Goal: Task Accomplishment & Management: Use online tool/utility

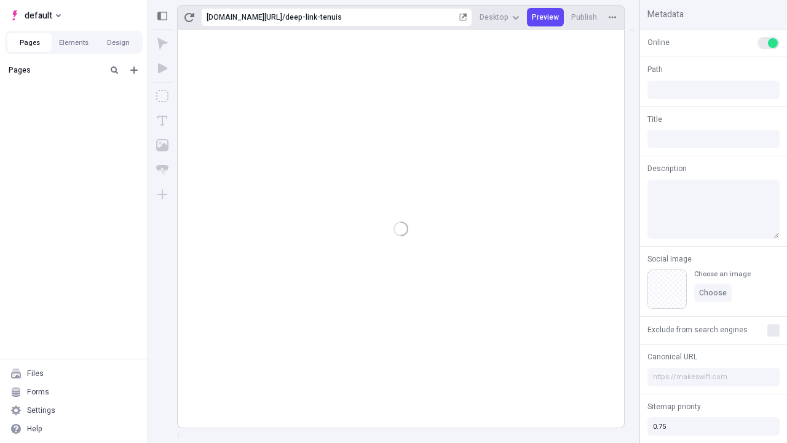
type input "/deep-link-tenuis"
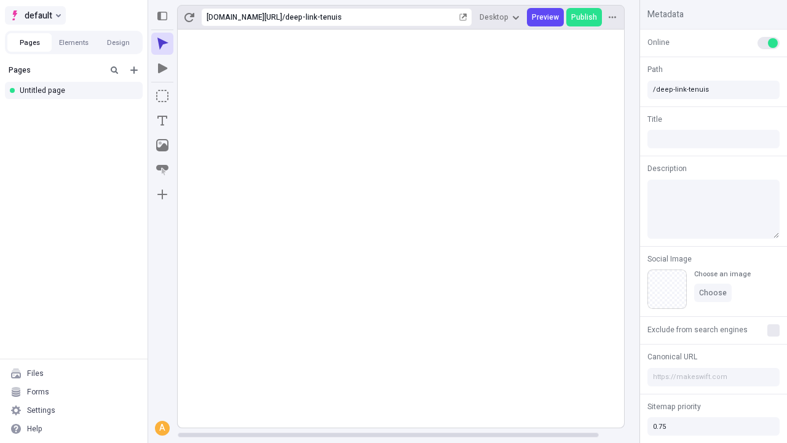
click at [34, 15] on span "default" at bounding box center [39, 15] width 28 height 15
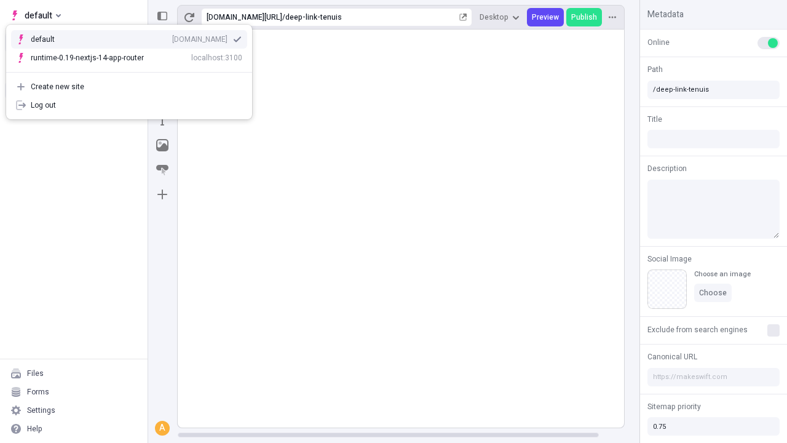
click at [129, 87] on div "Create new site" at bounding box center [136, 87] width 211 height 10
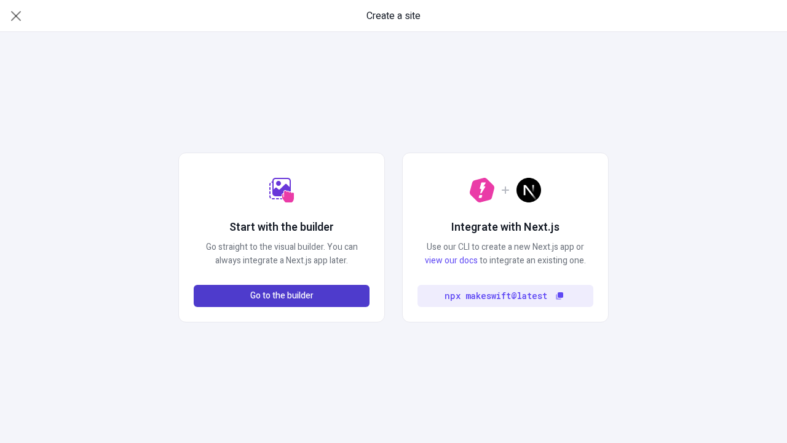
click at [282, 296] on span "Go to the builder" at bounding box center [281, 296] width 63 height 14
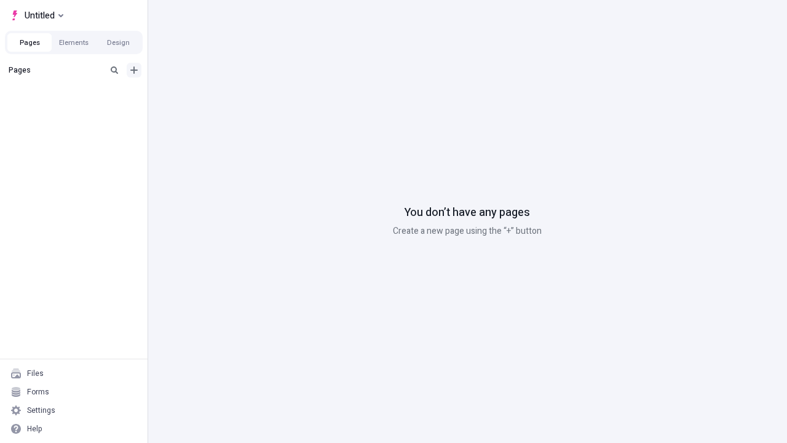
click at [134, 70] on icon "Add new" at bounding box center [133, 69] width 7 height 7
click at [77, 110] on div "Blank page" at bounding box center [77, 110] width 118 height 18
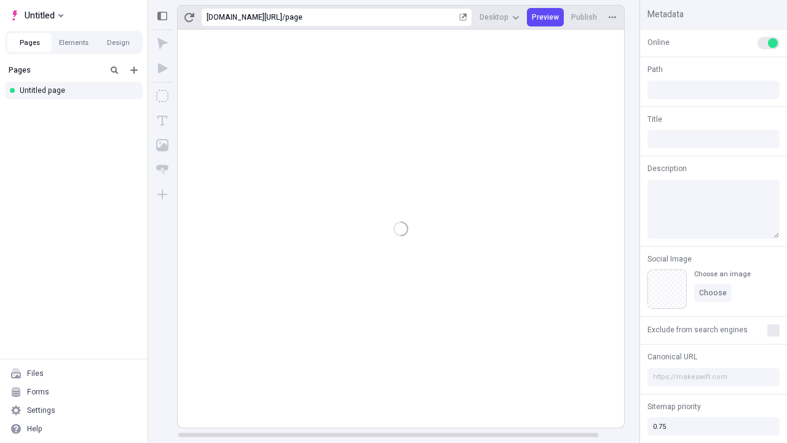
type input "/page"
click at [162, 96] on icon "Box" at bounding box center [162, 96] width 12 height 12
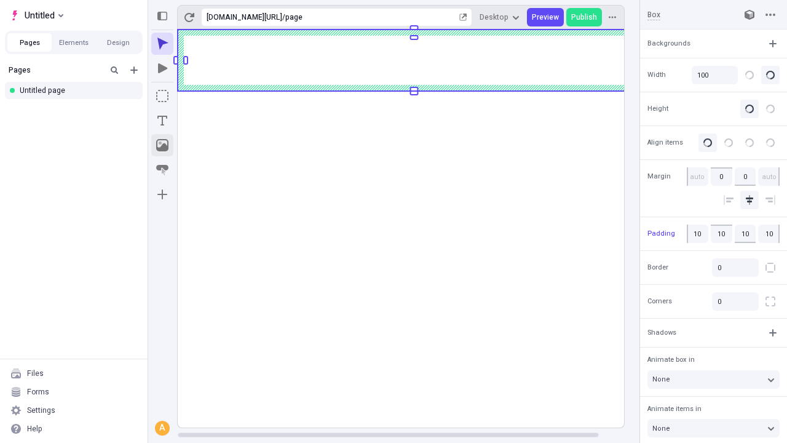
click at [162, 145] on icon "Image" at bounding box center [162, 145] width 12 height 12
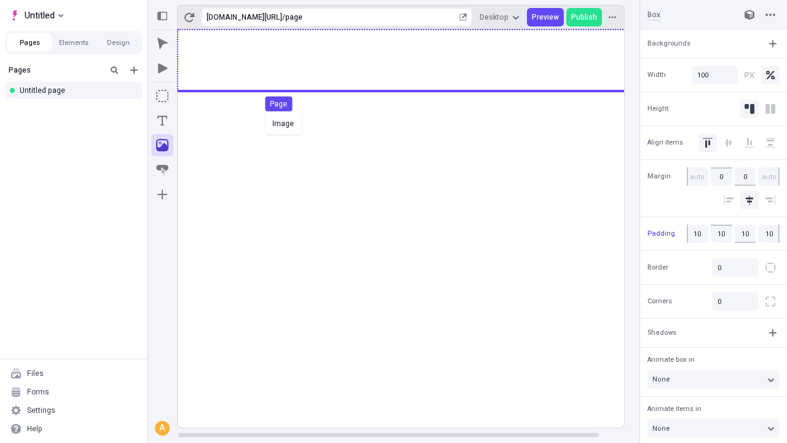
click at [413, 60] on div "Image Page" at bounding box center [393, 221] width 787 height 443
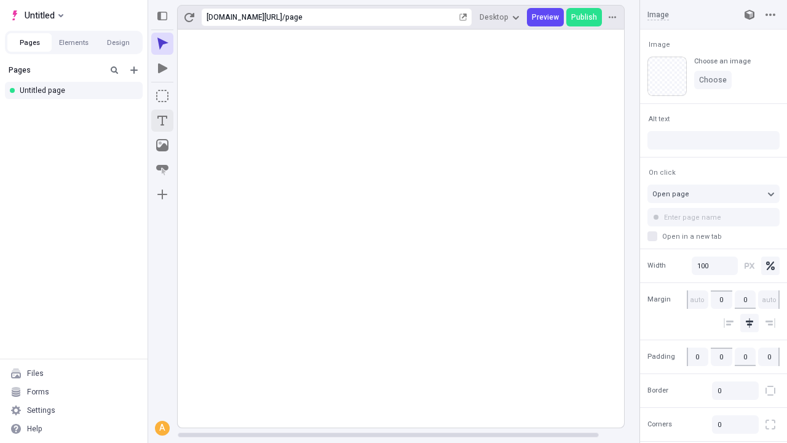
click at [162, 120] on icon "Text" at bounding box center [162, 121] width 10 height 10
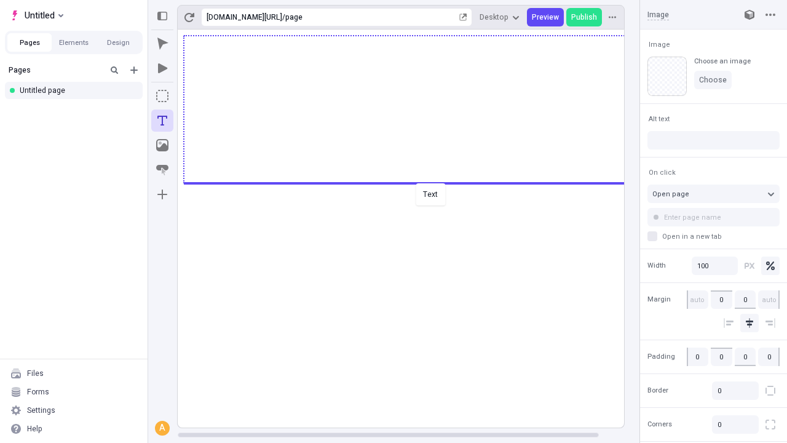
click at [413, 182] on div "Text" at bounding box center [393, 221] width 787 height 443
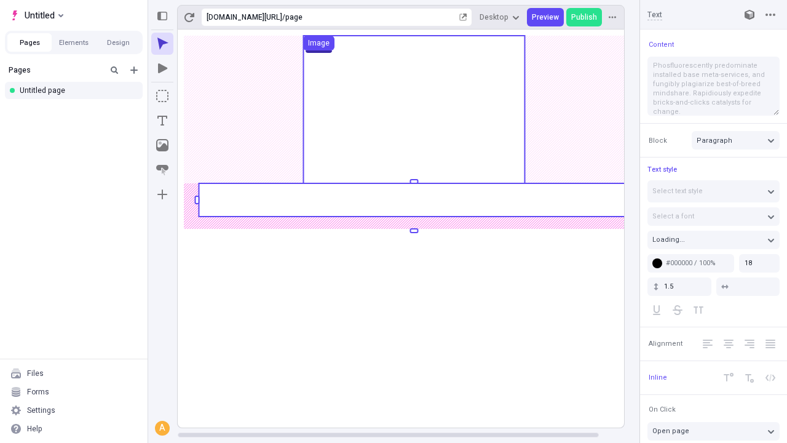
click at [413, 200] on rect at bounding box center [414, 199] width 430 height 33
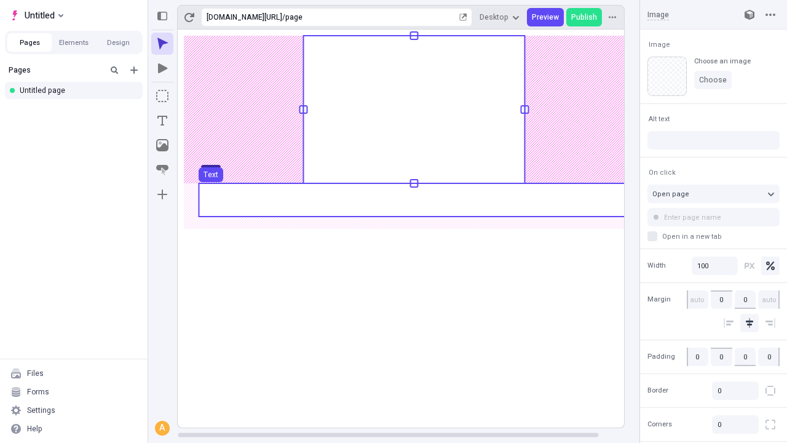
click at [413, 200] on use at bounding box center [414, 199] width 430 height 33
click at [413, 200] on rect at bounding box center [414, 229] width 473 height 398
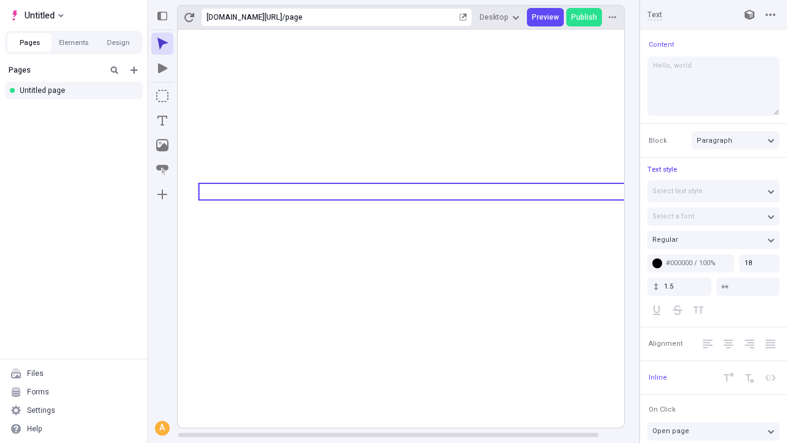
type textarea "Hello, world!"
click at [162, 145] on icon "Image" at bounding box center [162, 145] width 12 height 12
